Goal: Task Accomplishment & Management: Complete application form

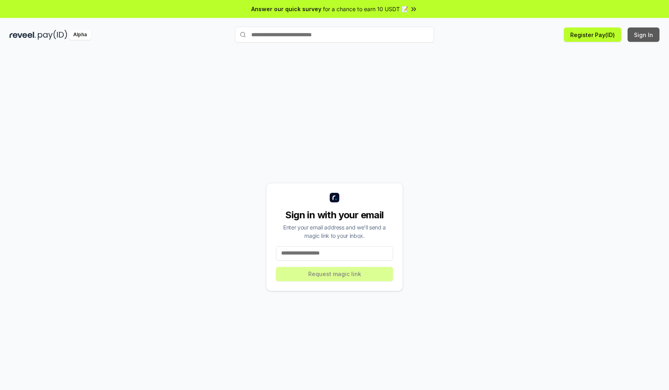
click at [644, 35] on button "Sign In" at bounding box center [643, 34] width 32 height 14
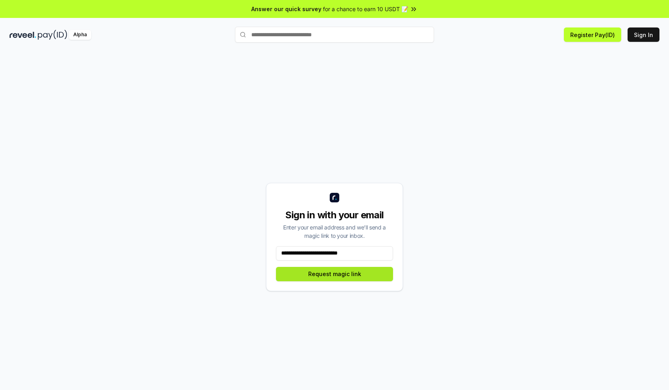
type input "**********"
click at [334, 273] on button "Request magic link" at bounding box center [334, 274] width 117 height 14
